Goal: Information Seeking & Learning: Learn about a topic

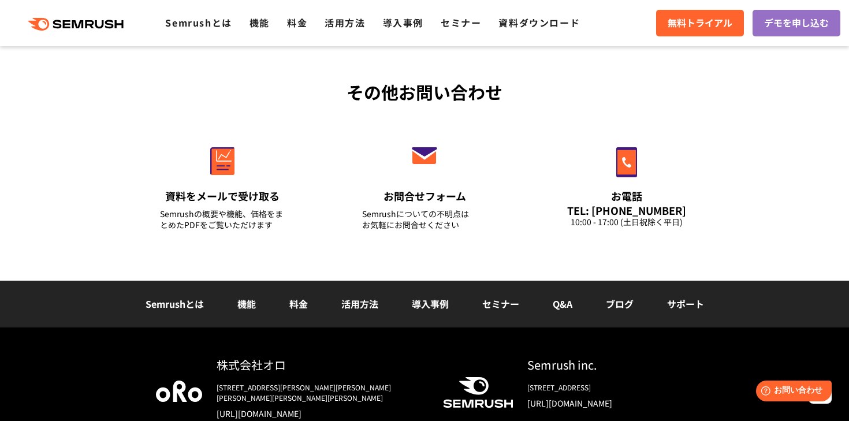
scroll to position [4145, 0]
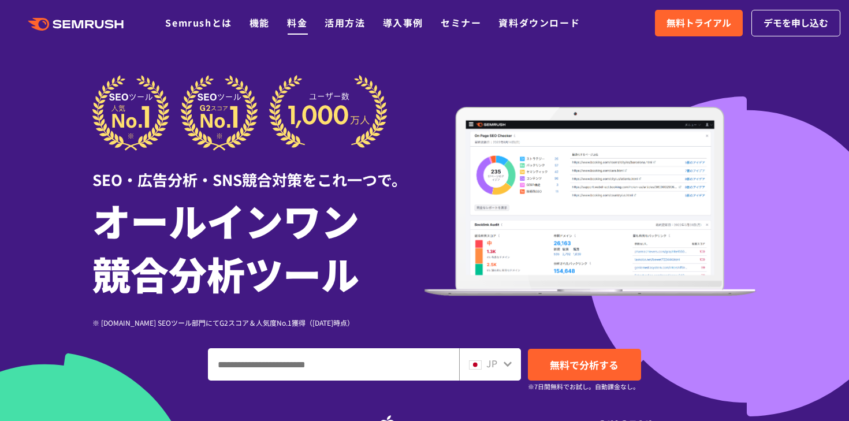
click at [293, 20] on link "料金" at bounding box center [297, 23] width 20 height 14
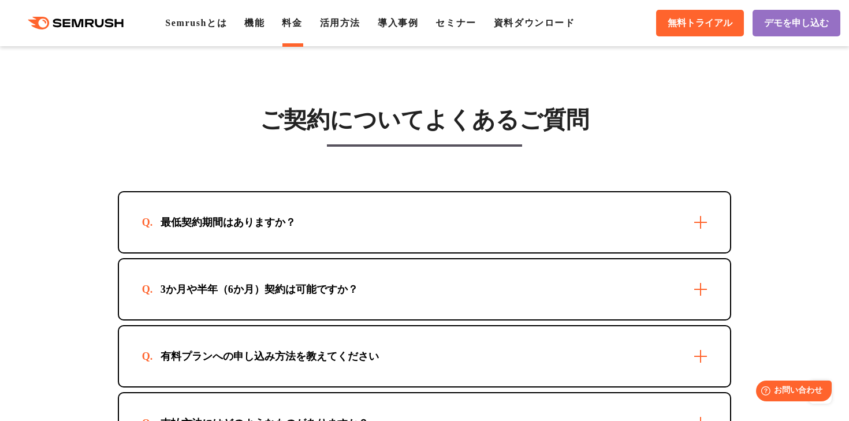
scroll to position [3353, 0]
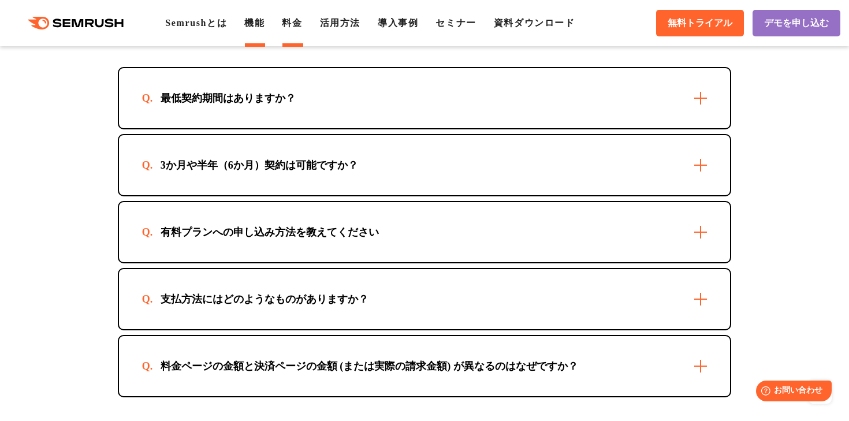
click at [264, 25] on link "機能" at bounding box center [254, 23] width 20 height 10
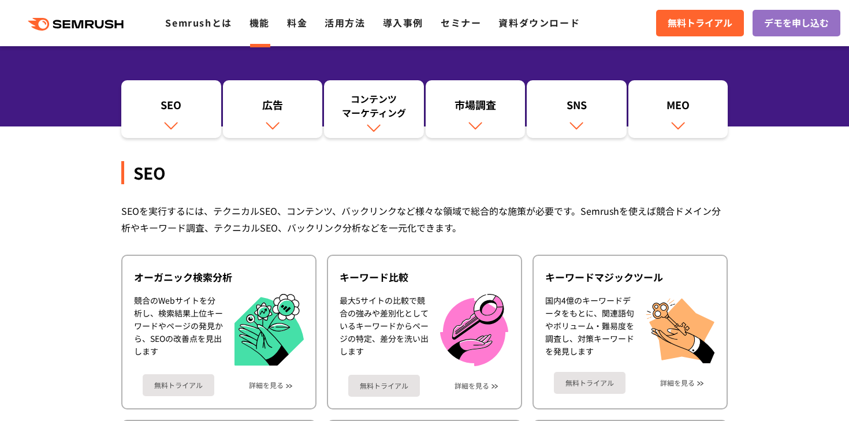
scroll to position [122, 0]
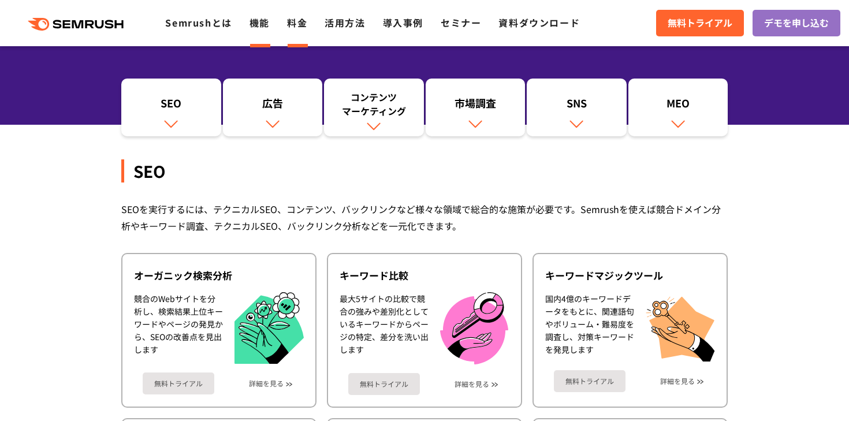
click at [303, 26] on link "料金" at bounding box center [297, 23] width 20 height 14
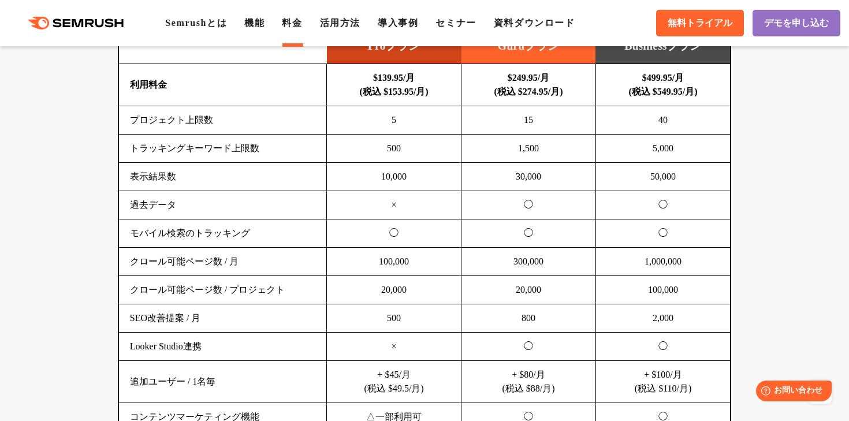
scroll to position [754, 0]
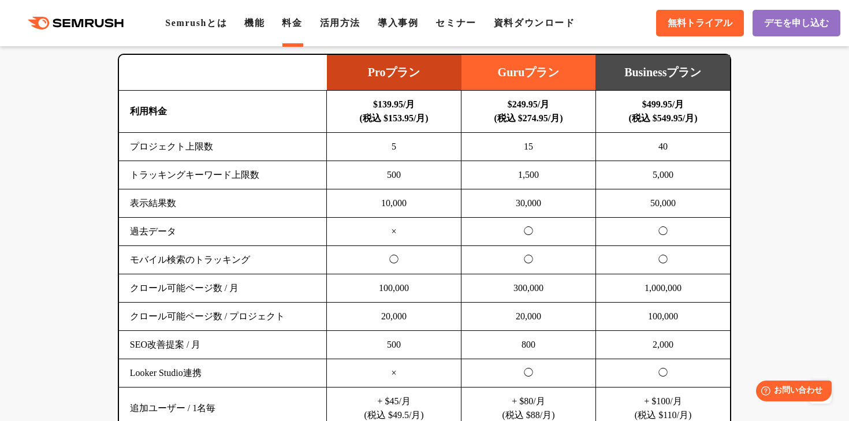
click at [235, 148] on td "プロジェクト上限数" at bounding box center [223, 147] width 208 height 28
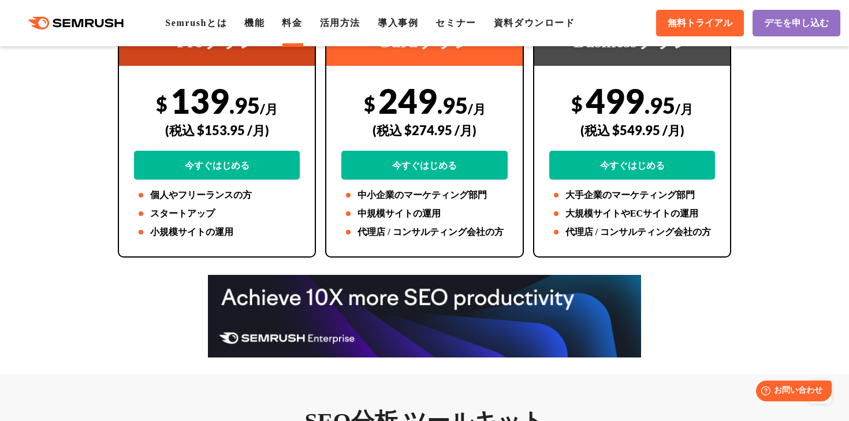
scroll to position [315, 0]
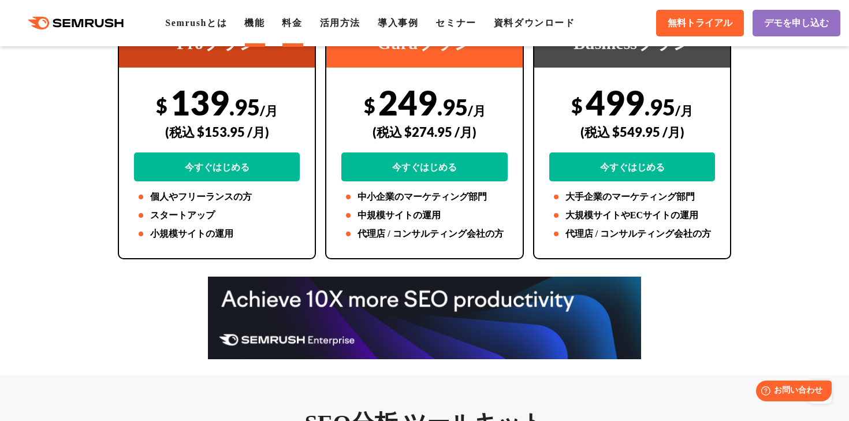
click at [264, 19] on link "機能" at bounding box center [254, 23] width 20 height 10
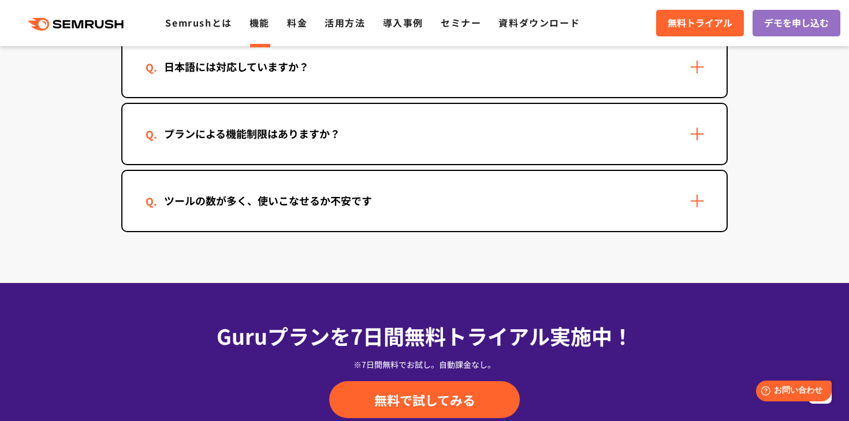
scroll to position [3542, 0]
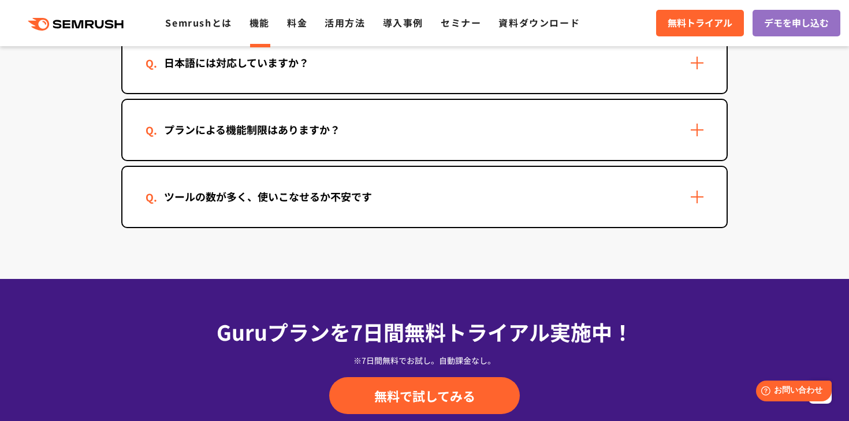
click at [244, 182] on div "ツールの数が多く、使いこなせるか不安です" at bounding box center [424, 197] width 604 height 60
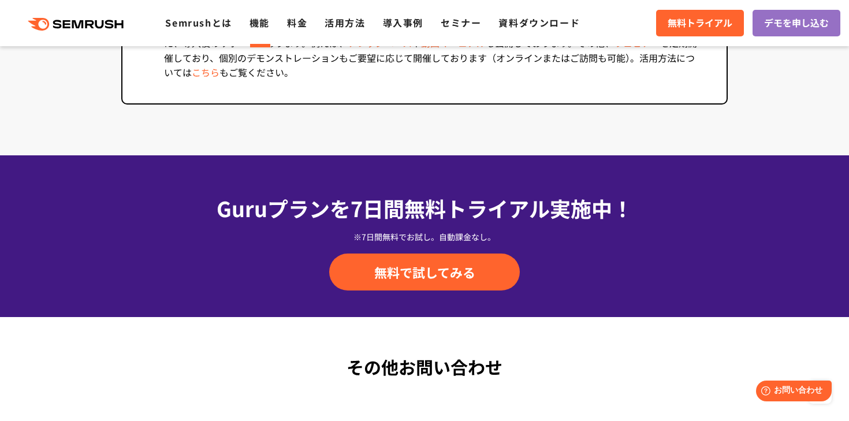
scroll to position [3771, 0]
